Goal: Task Accomplishment & Management: Manage account settings

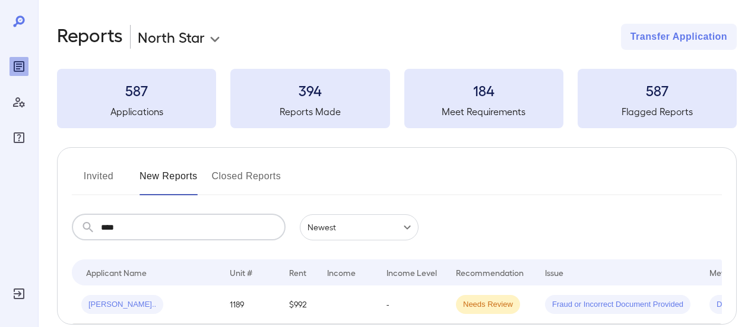
scroll to position [59, 0]
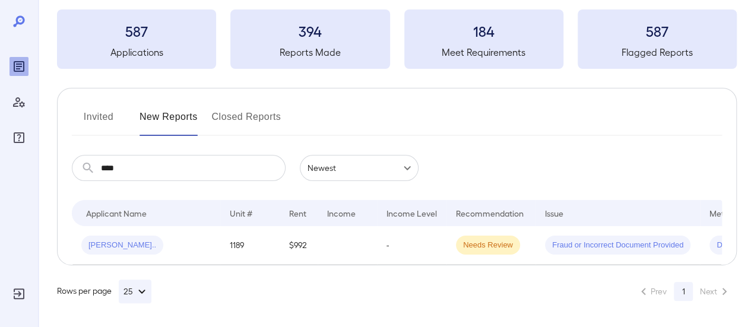
click at [97, 118] on button "Invited" at bounding box center [98, 121] width 53 height 28
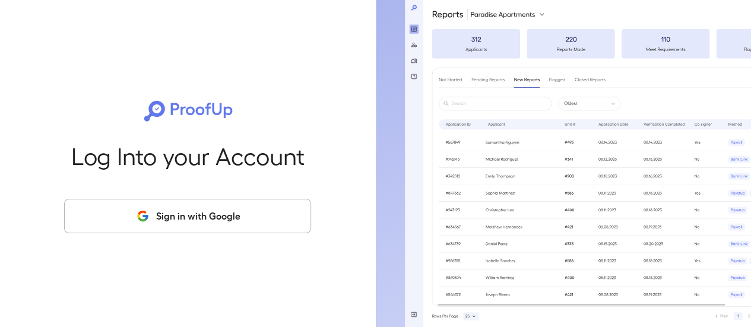
click at [197, 234] on div "Log Into your Account Sign in with Google" at bounding box center [188, 163] width 338 height 327
click at [204, 211] on button "Sign in with Google" at bounding box center [187, 216] width 247 height 34
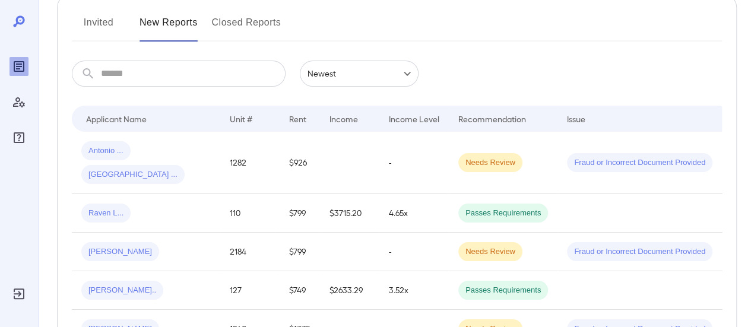
scroll to position [59, 0]
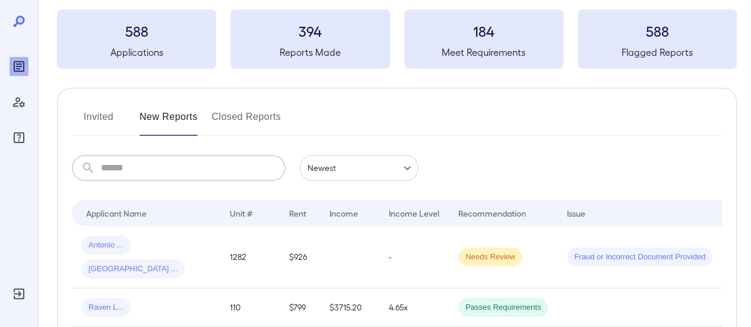
click at [172, 163] on input "text" at bounding box center [193, 168] width 185 height 26
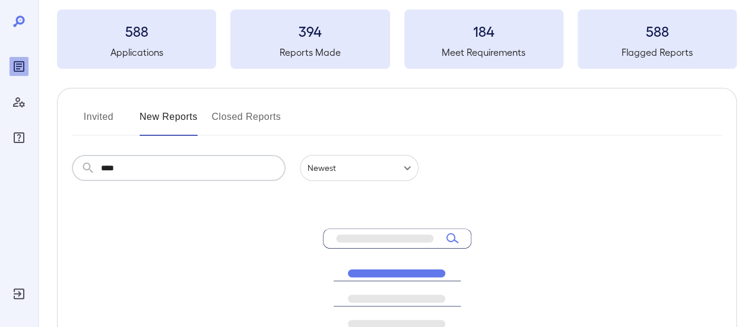
drag, startPoint x: 170, startPoint y: 176, endPoint x: 79, endPoint y: 183, distance: 91.0
click at [79, 183] on div "​ **** ​ Newest ****** No matching results found. Please try again" at bounding box center [397, 300] width 650 height 290
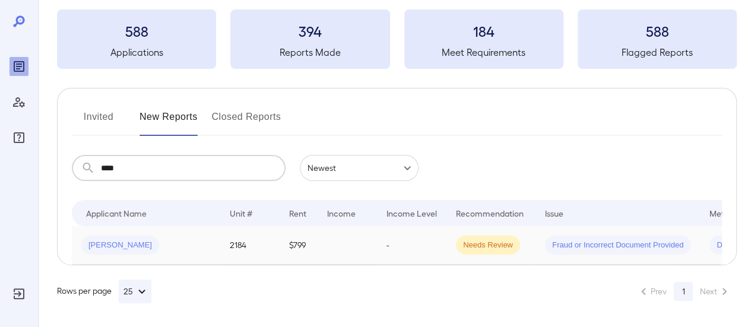
type input "****"
click at [223, 247] on td "2184" at bounding box center [249, 245] width 59 height 39
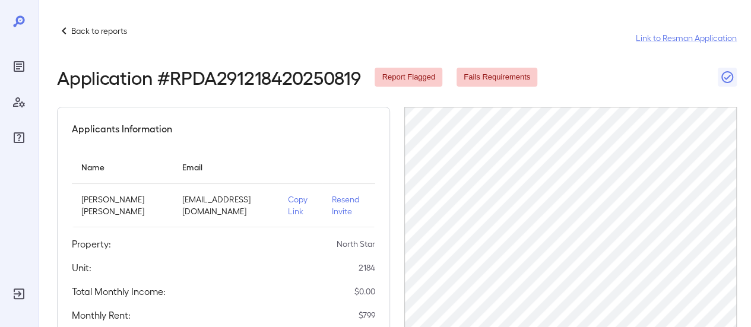
click at [354, 198] on p "Resend Invite" at bounding box center [349, 205] width 34 height 24
click at [290, 199] on p "Copy Link" at bounding box center [300, 205] width 24 height 24
click at [109, 28] on p "Back to reports" at bounding box center [99, 31] width 56 height 12
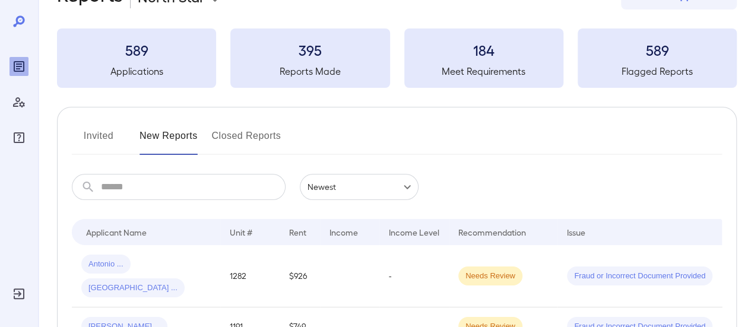
scroll to position [59, 0]
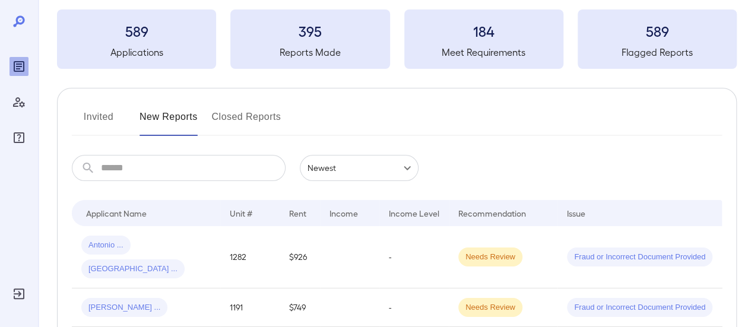
click at [109, 169] on input "text" at bounding box center [193, 168] width 185 height 26
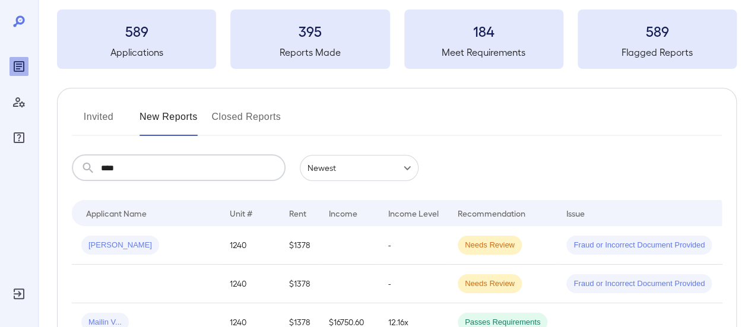
type input "****"
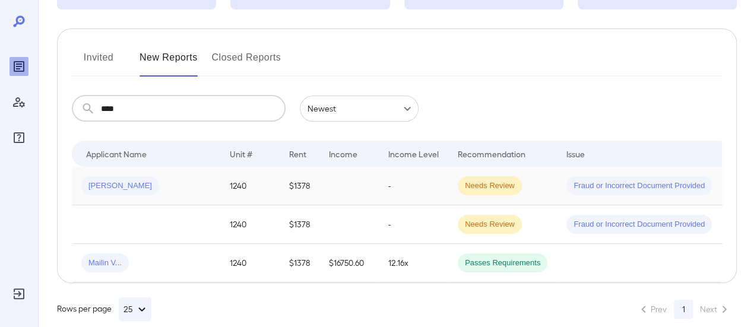
click at [177, 186] on div "[PERSON_NAME]" at bounding box center [145, 185] width 129 height 19
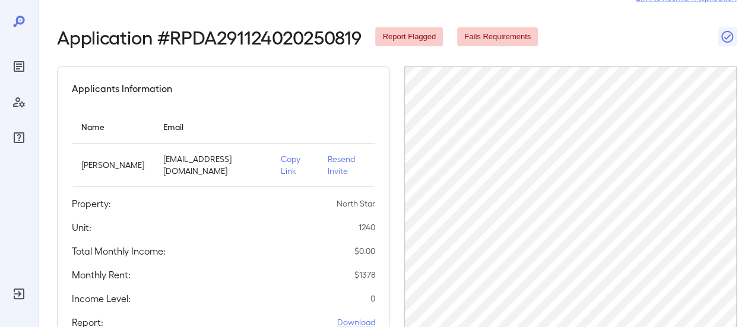
scroll to position [59, 0]
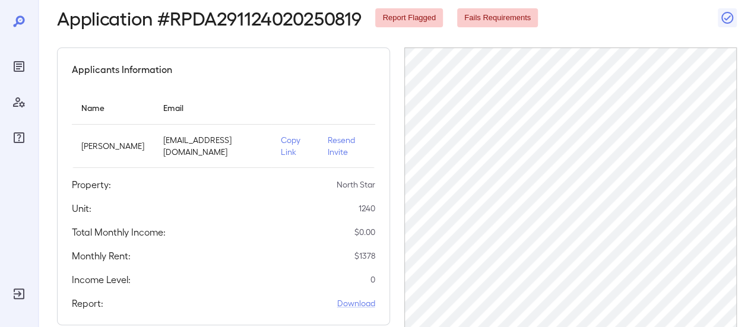
click at [338, 148] on p "Resend Invite" at bounding box center [347, 146] width 38 height 24
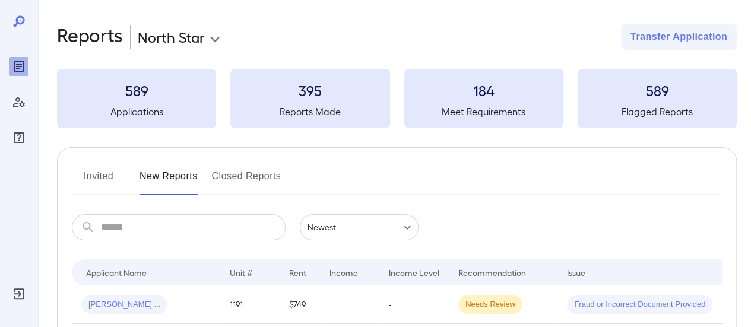
scroll to position [178, 0]
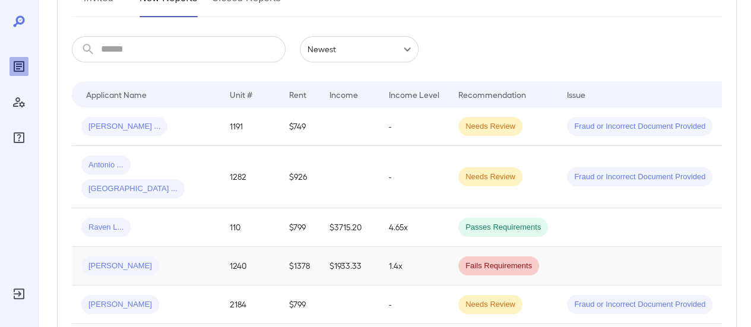
click at [174, 256] on div "[PERSON_NAME]" at bounding box center [145, 265] width 129 height 19
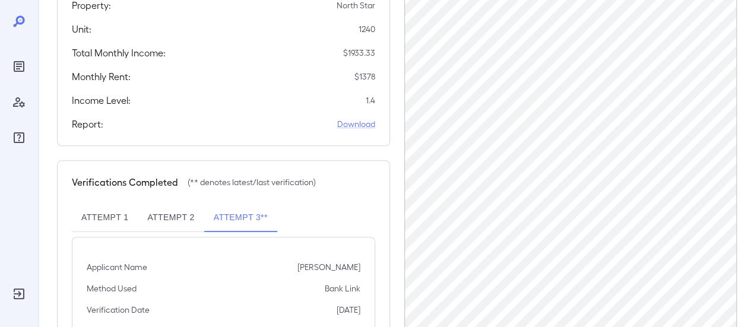
scroll to position [279, 0]
